Goal: Information Seeking & Learning: Check status

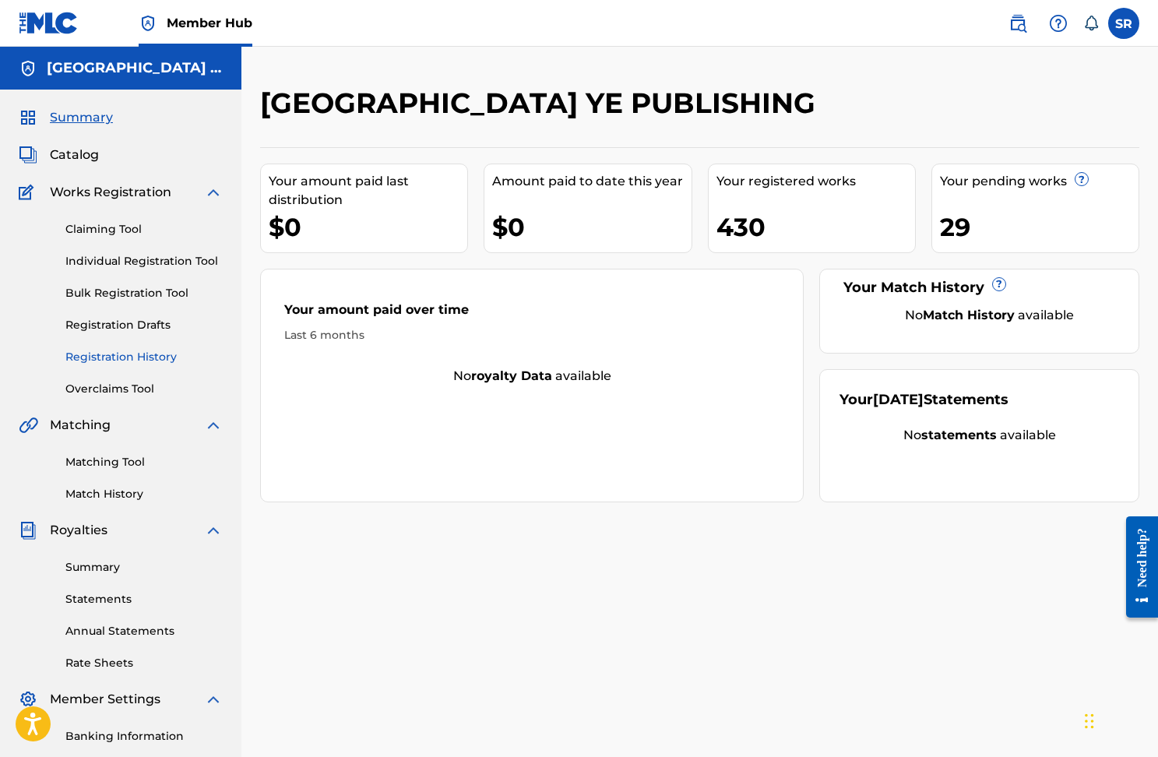
click at [147, 351] on link "Registration History" at bounding box center [143, 357] width 157 height 16
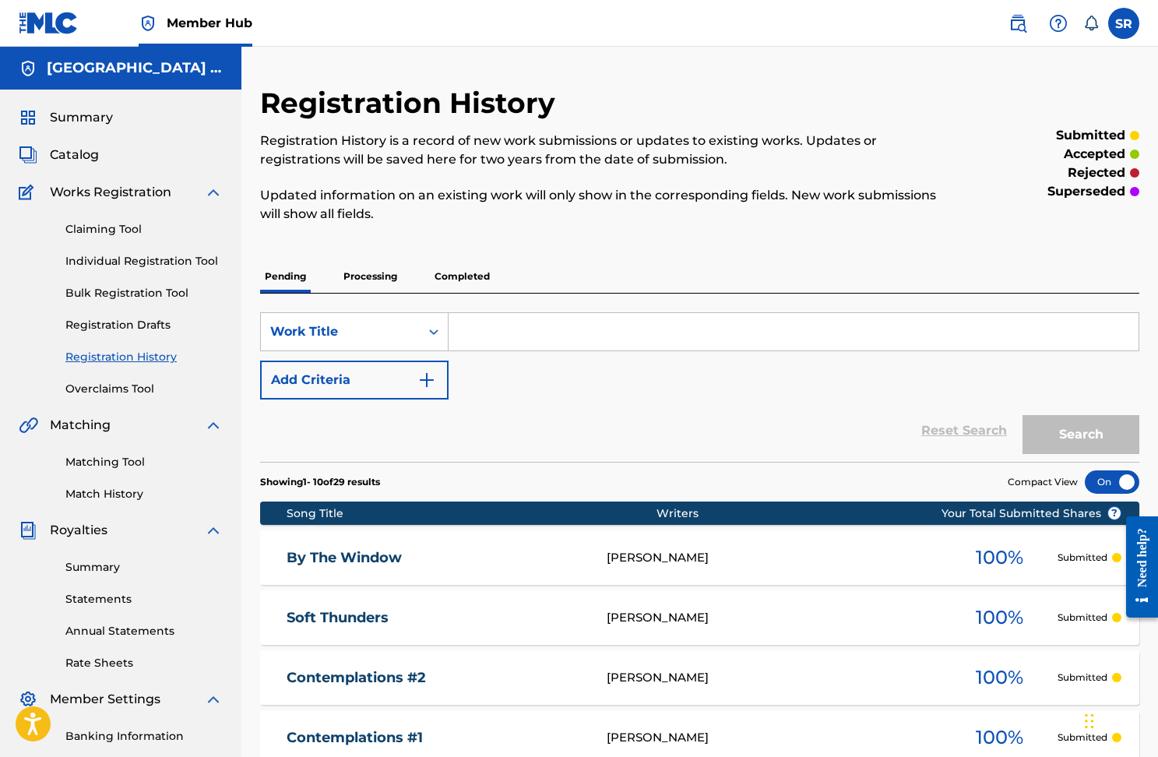
click at [376, 277] on p "Processing" at bounding box center [370, 276] width 63 height 33
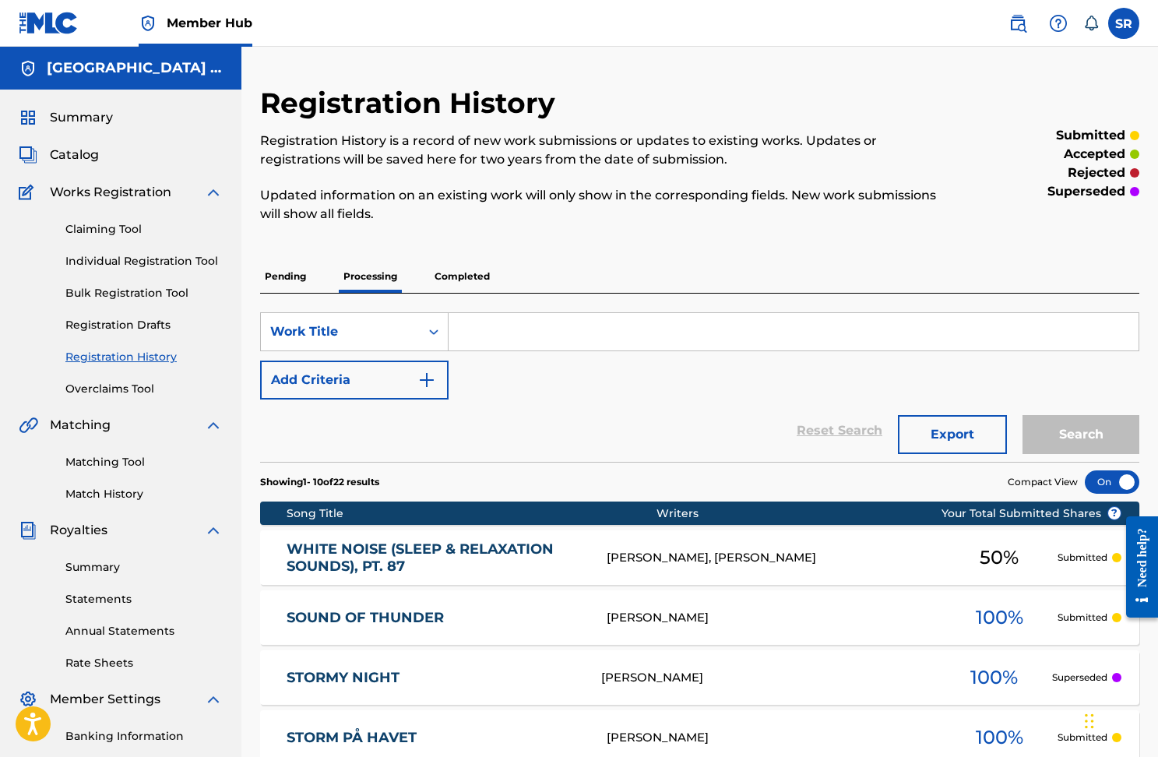
click at [286, 273] on p "Pending" at bounding box center [285, 276] width 51 height 33
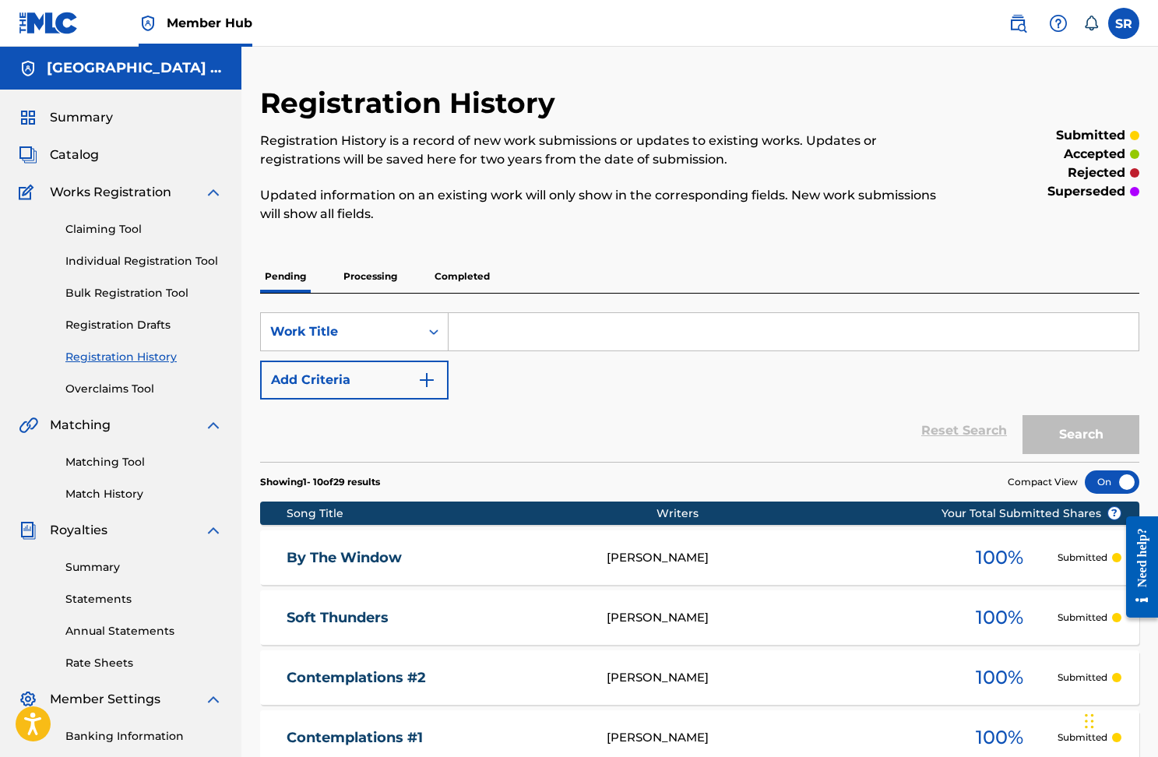
click at [403, 275] on div "Pending Processing Completed" at bounding box center [699, 276] width 879 height 33
click at [396, 276] on p "Processing" at bounding box center [370, 276] width 63 height 33
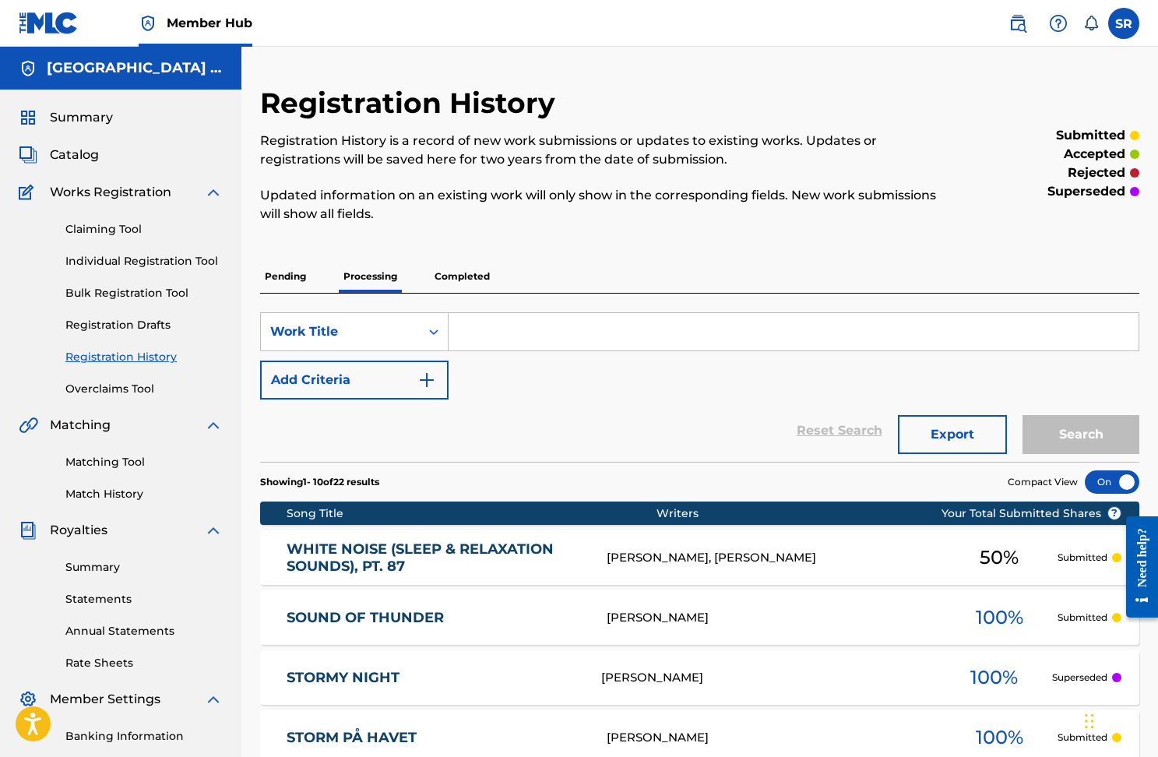
click at [440, 275] on p "Completed" at bounding box center [462, 276] width 65 height 33
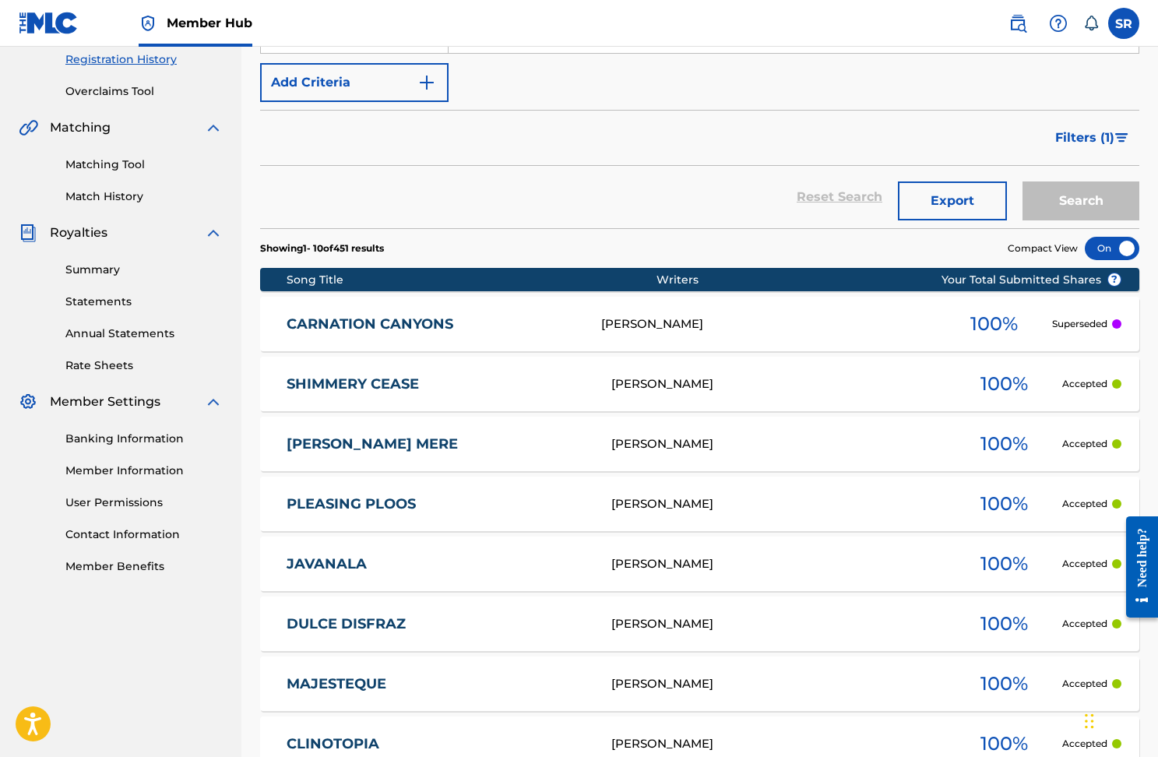
scroll to position [314, 0]
